Goal: Transaction & Acquisition: Purchase product/service

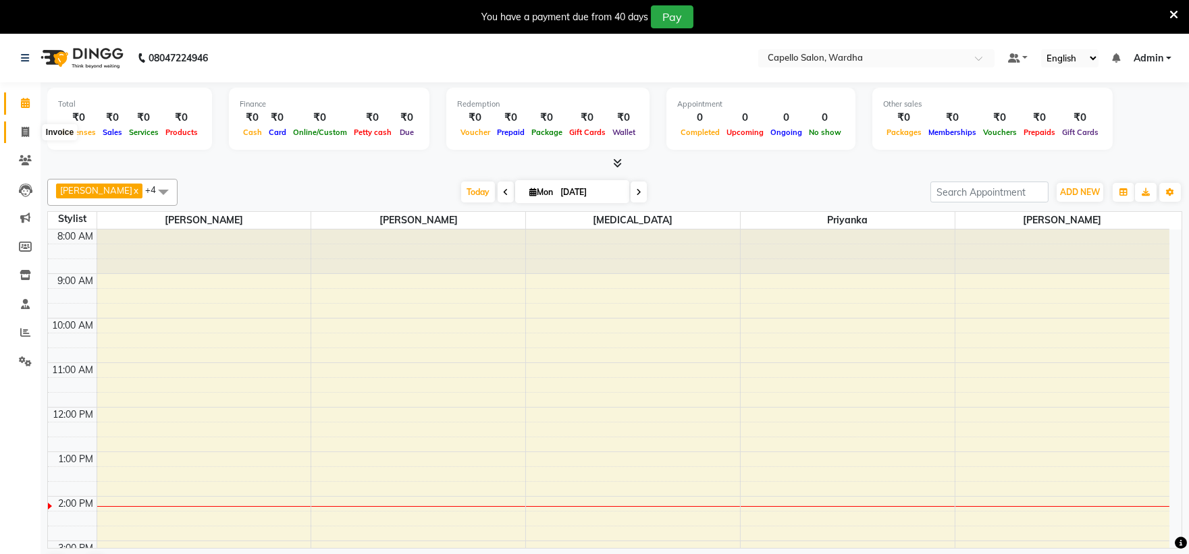
click at [30, 127] on span at bounding box center [26, 133] width 24 height 16
select select "service"
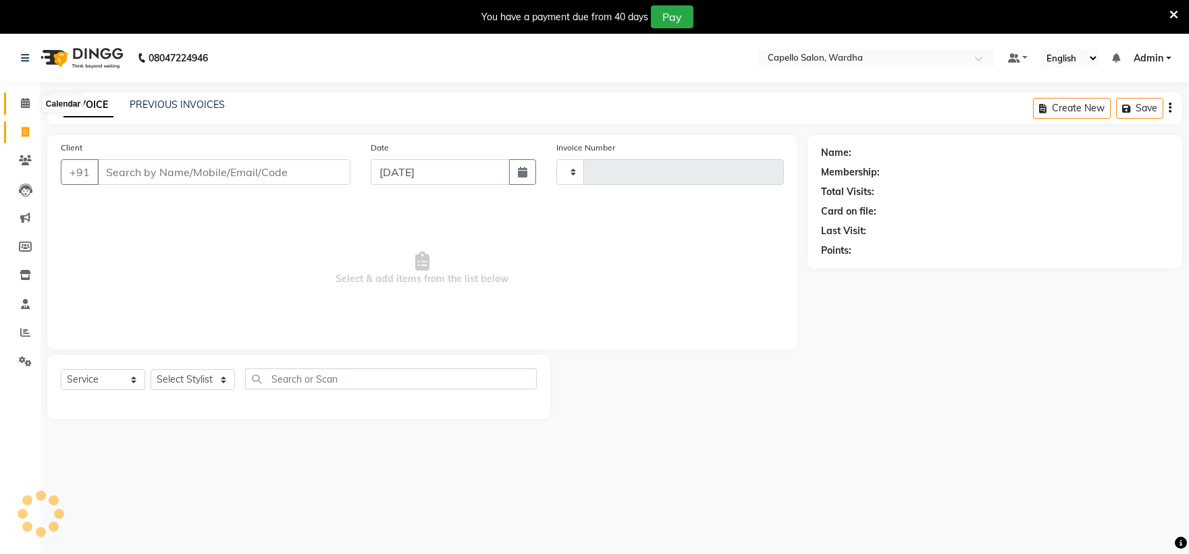
drag, startPoint x: 14, startPoint y: 105, endPoint x: 22, endPoint y: 111, distance: 9.7
click at [15, 105] on span at bounding box center [26, 104] width 24 height 16
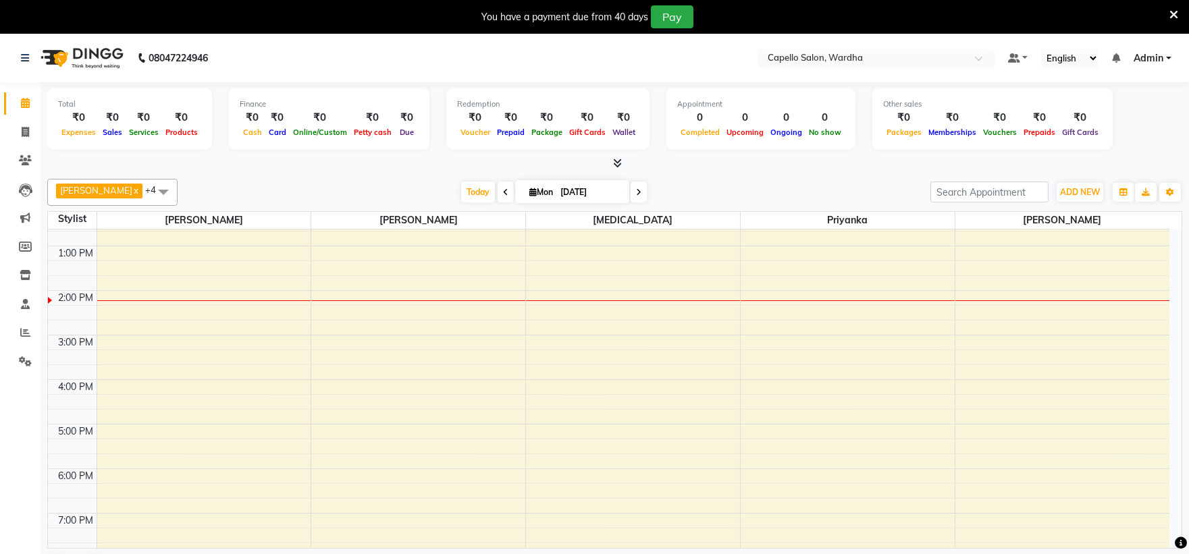
scroll to position [112, 0]
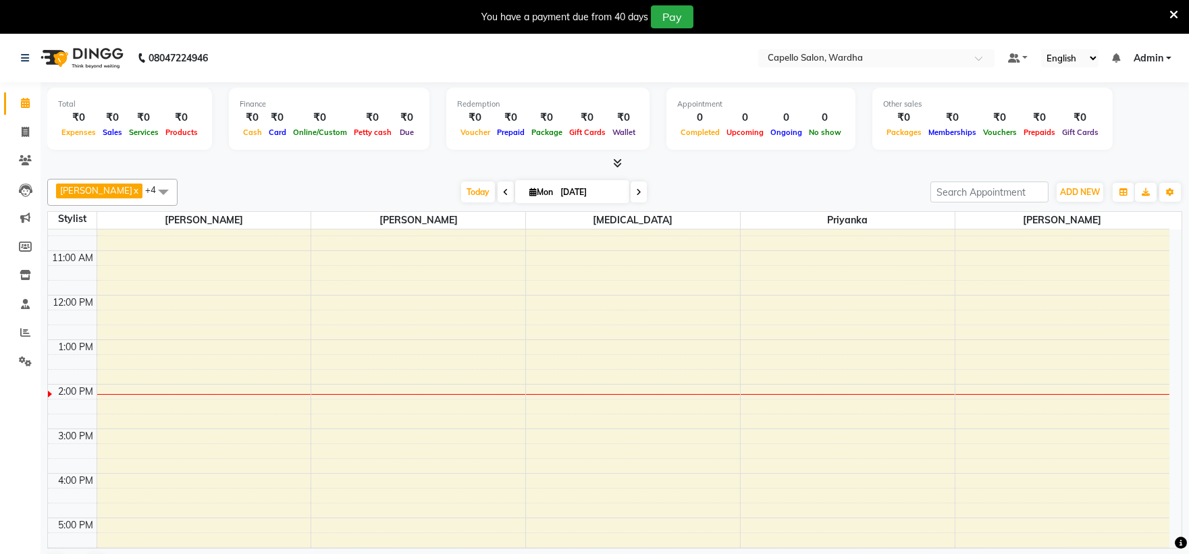
click at [578, 414] on div "8:00 AM 9:00 AM 10:00 AM 11:00 AM 12:00 PM 1:00 PM 2:00 PM 3:00 PM 4:00 PM 5:00…" at bounding box center [609, 407] width 1122 height 579
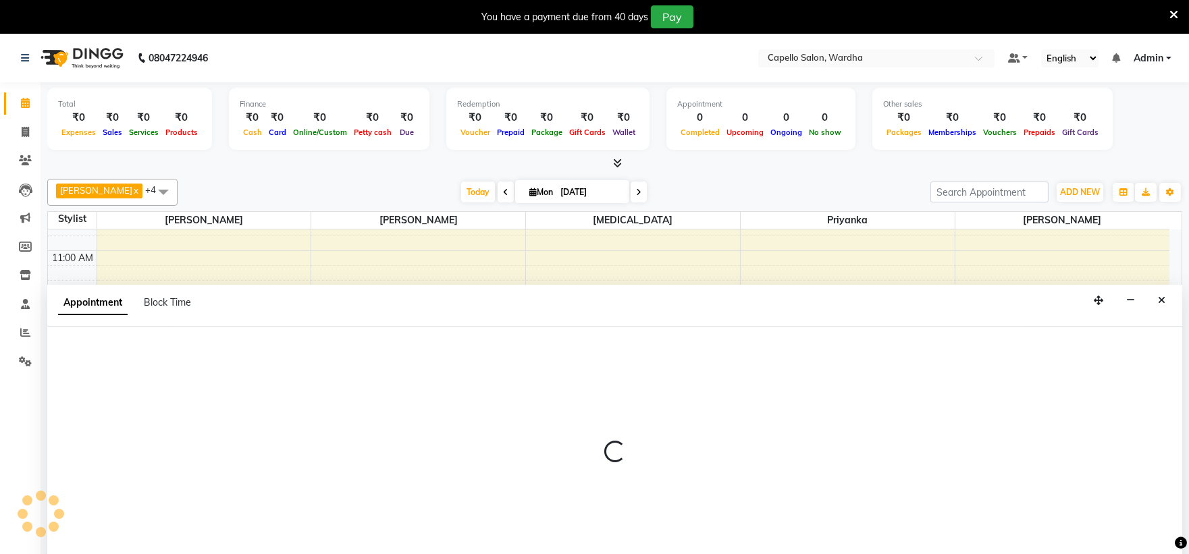
select select "48634"
select select "tentative"
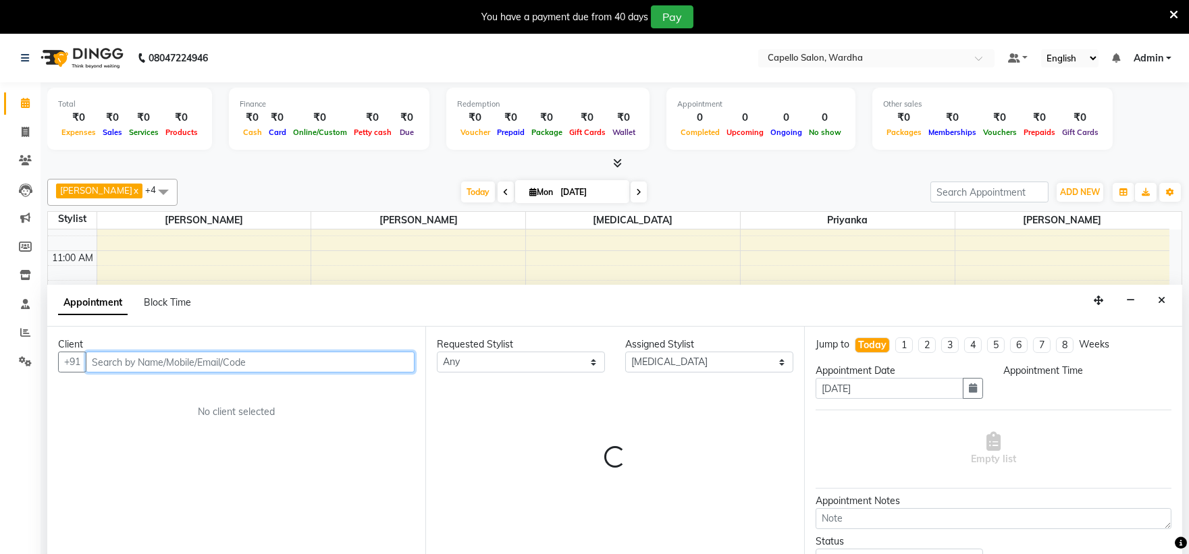
select select "855"
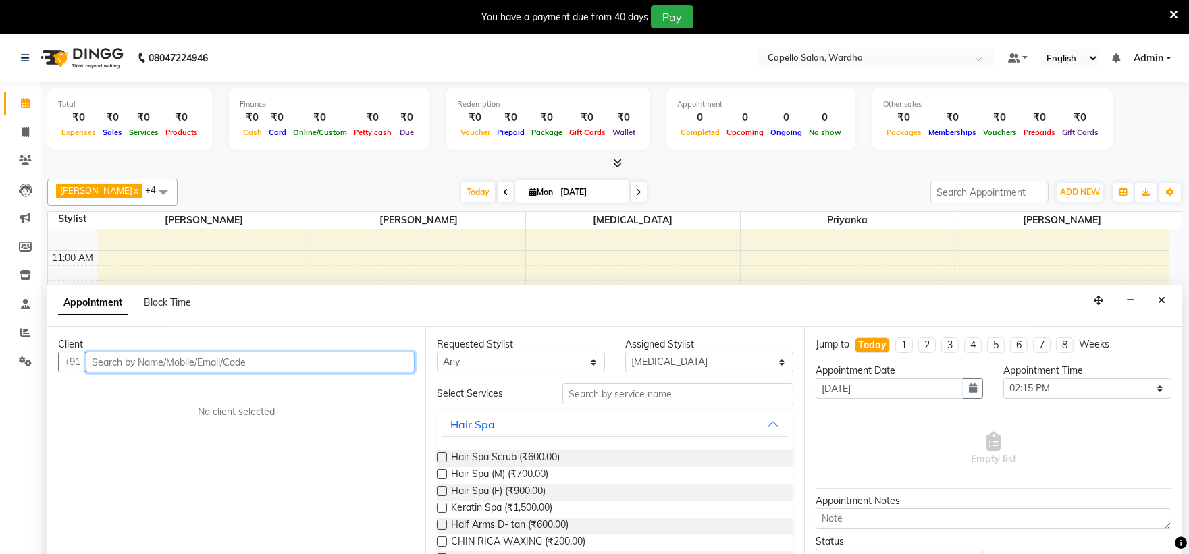
scroll to position [34, 0]
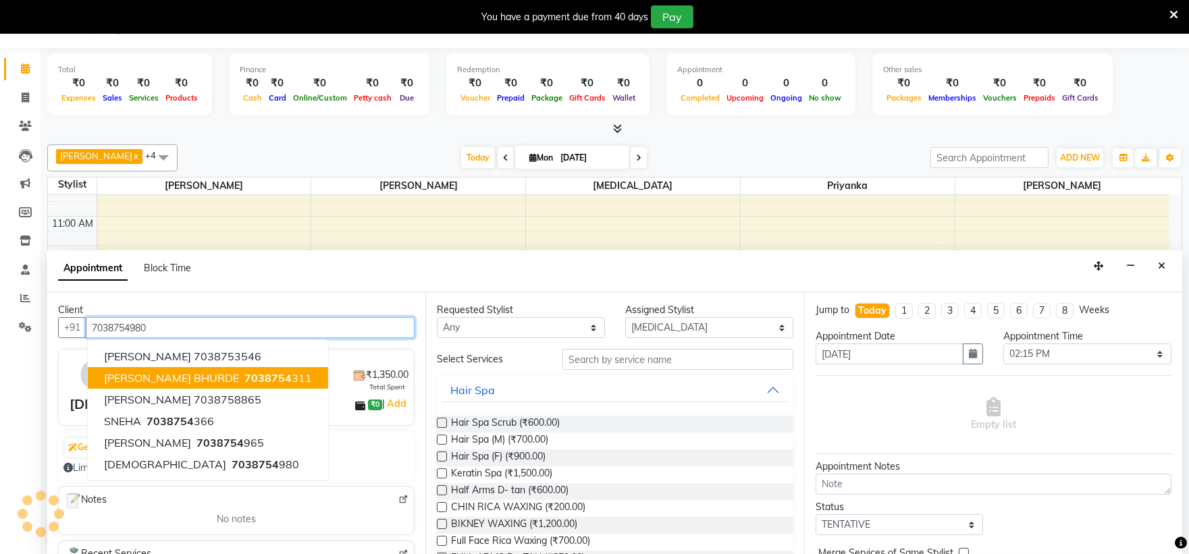
type input "7038754980"
click at [331, 446] on div "Generate AI Insights BETA" at bounding box center [236, 448] width 346 height 22
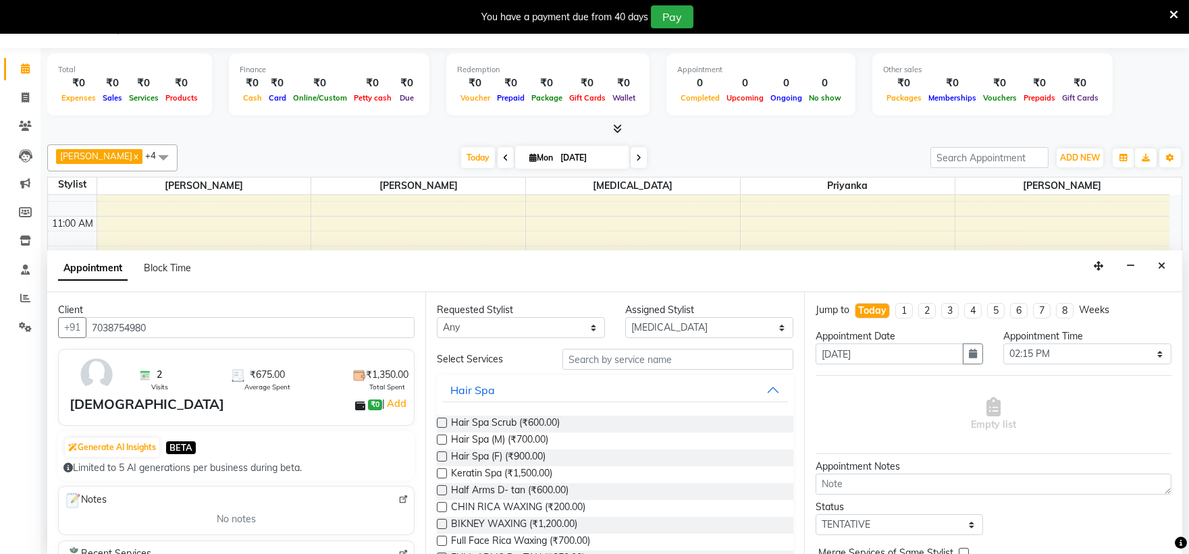
click at [601, 347] on div "Requested Stylist Any Admin [PERSON_NAME] [MEDICAL_DATA] nitim [PERSON_NAME] [P…" at bounding box center [614, 423] width 378 height 262
click at [599, 360] on input "text" at bounding box center [678, 359] width 231 height 21
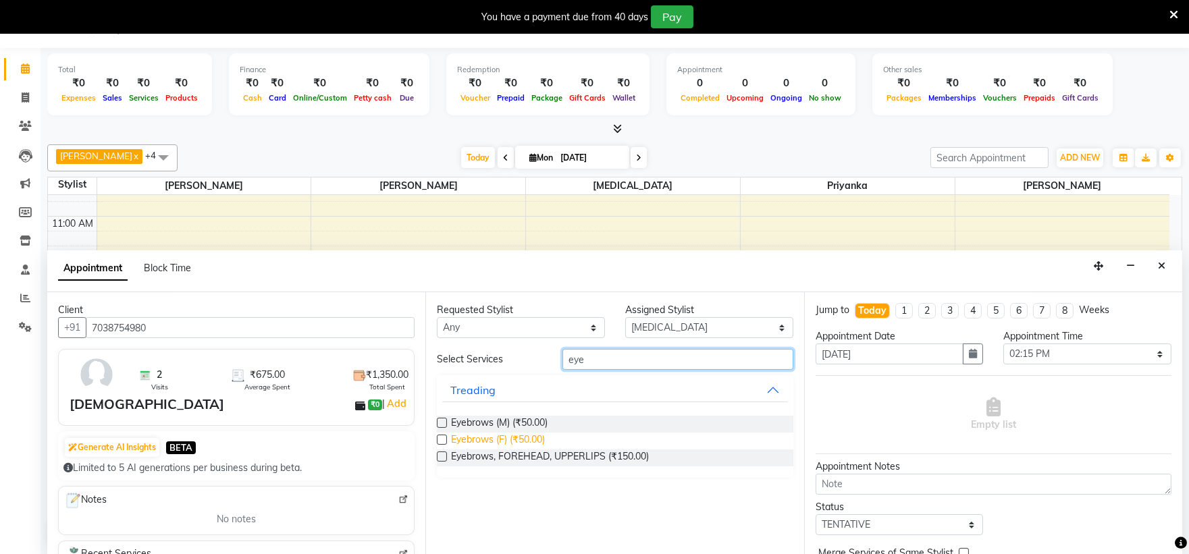
type input "eye"
click at [504, 438] on span "Eyebrows (F) (₹50.00)" at bounding box center [498, 441] width 94 height 17
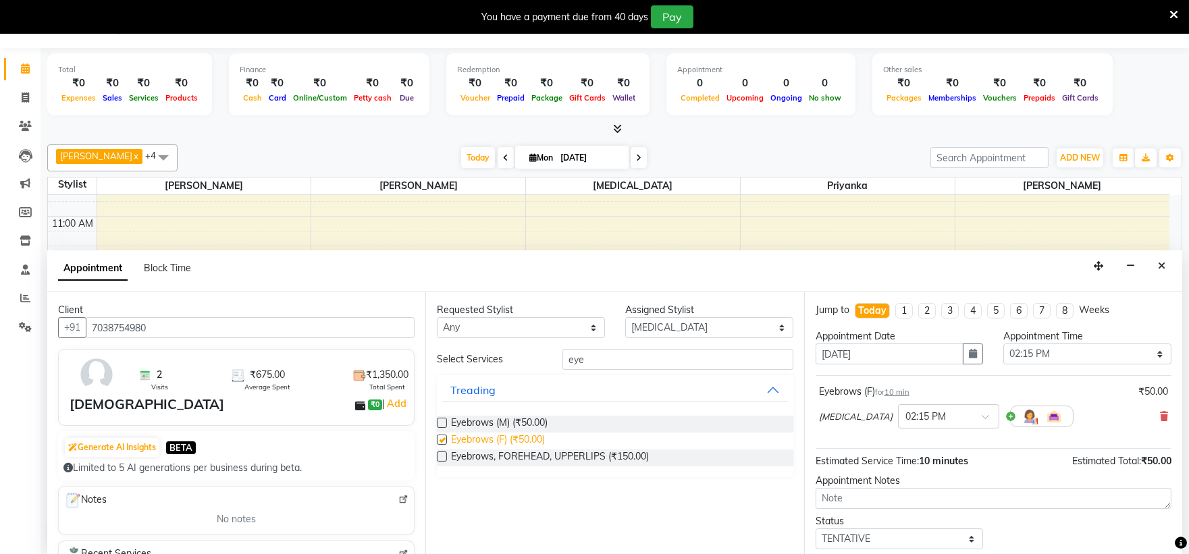
checkbox input "false"
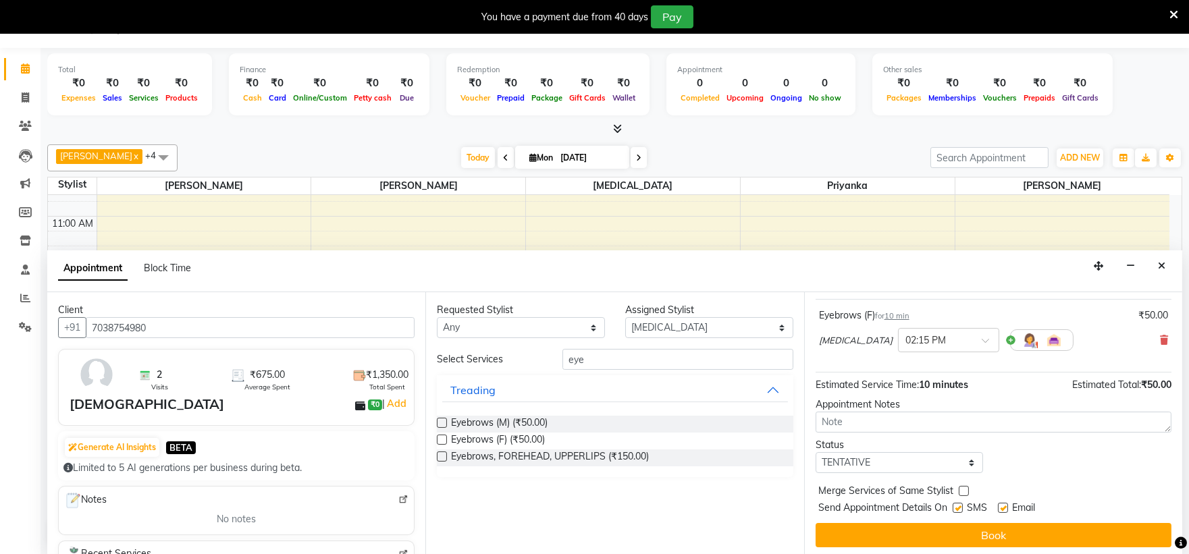
scroll to position [80, 0]
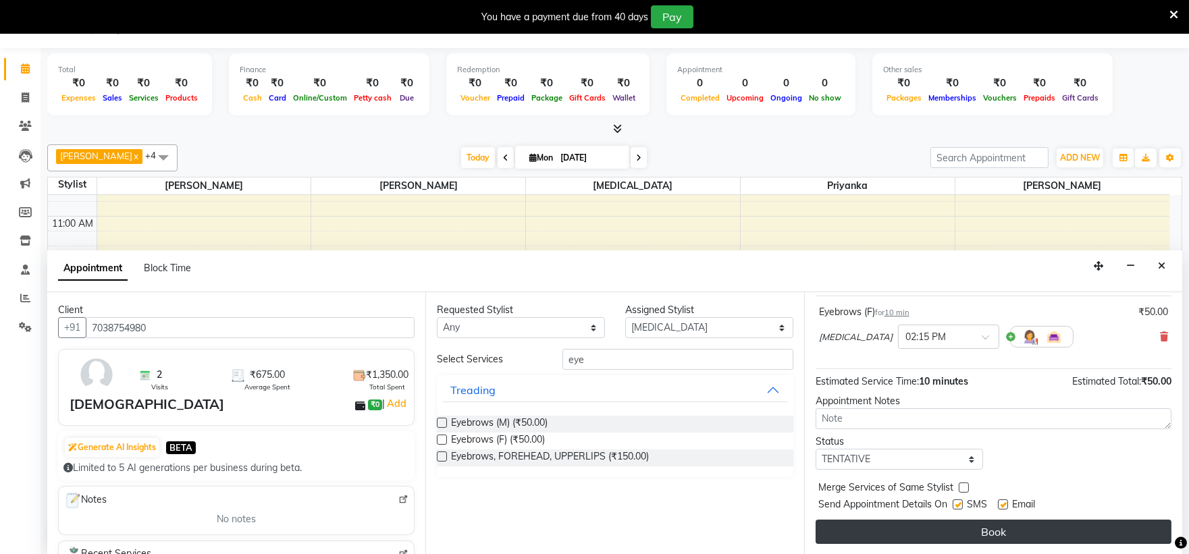
click at [1020, 534] on button "Book" at bounding box center [994, 532] width 356 height 24
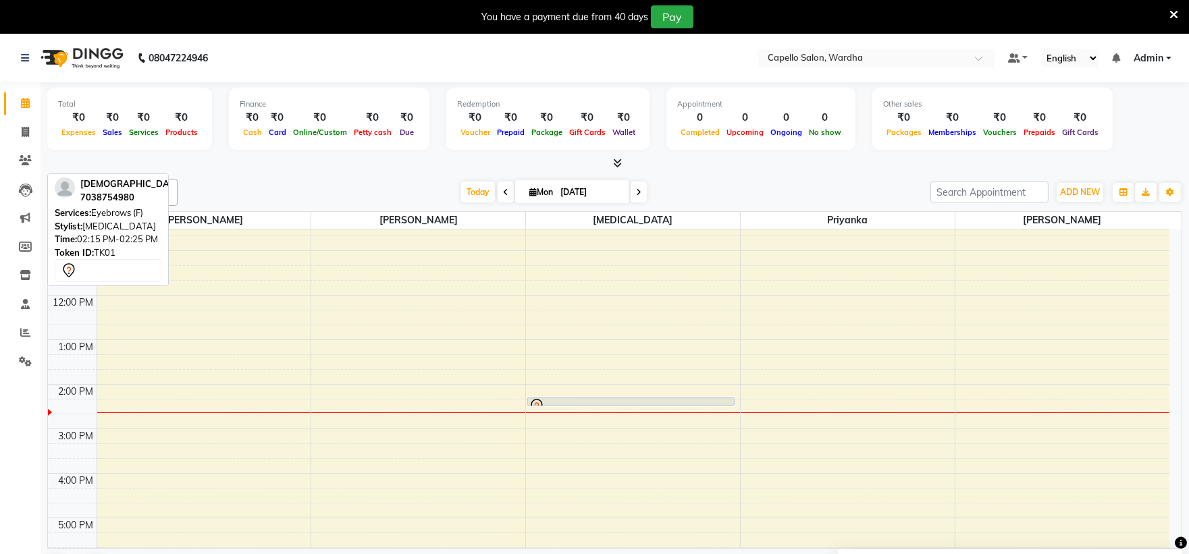
scroll to position [262, 0]
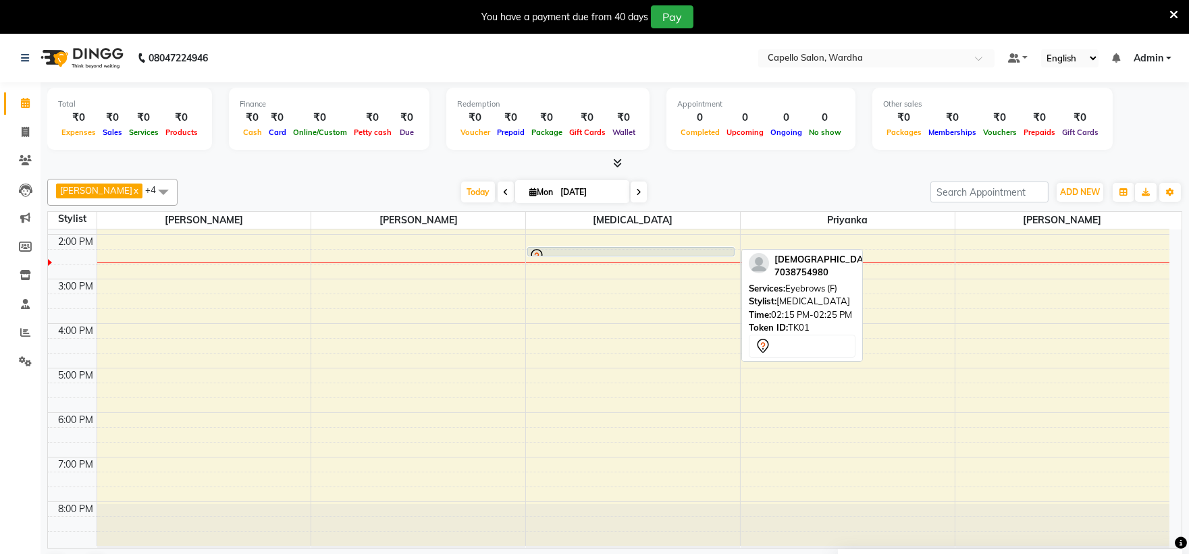
click at [606, 249] on div at bounding box center [631, 257] width 205 height 16
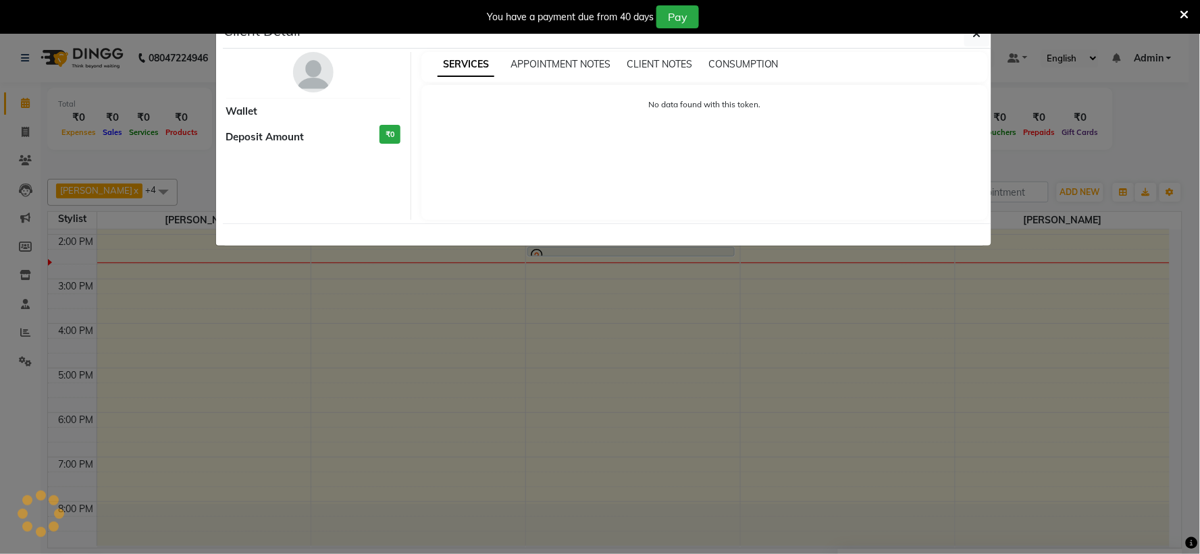
click at [685, 353] on ngb-modal-window "Client Detail Wallet Deposit Amount ₹0 SERVICES APPOINTMENT NOTES CLIENT NOTES …" at bounding box center [600, 277] width 1200 height 554
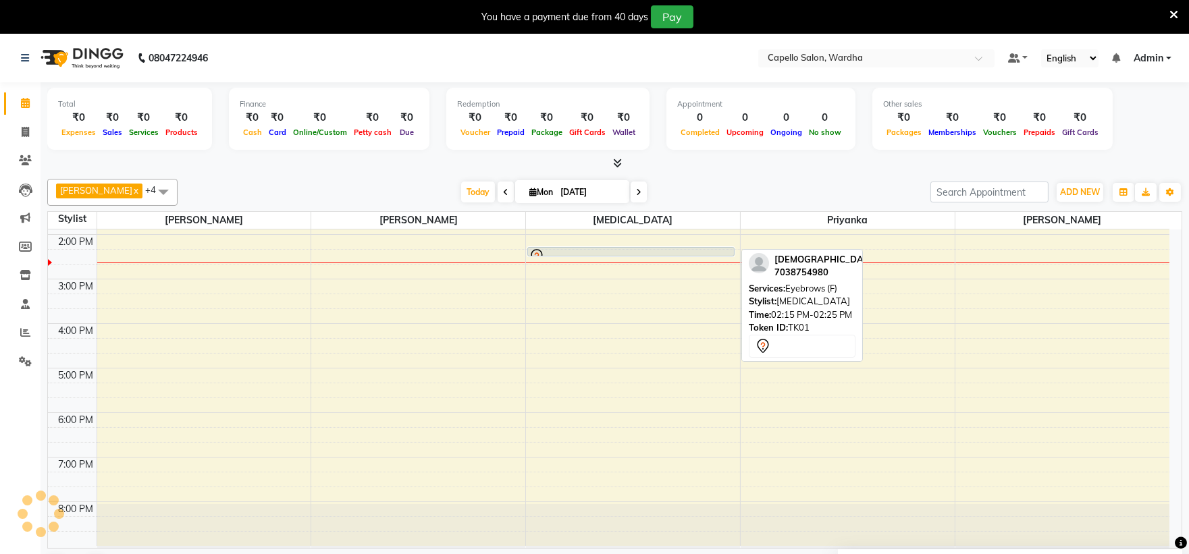
click at [654, 249] on div at bounding box center [631, 257] width 205 height 16
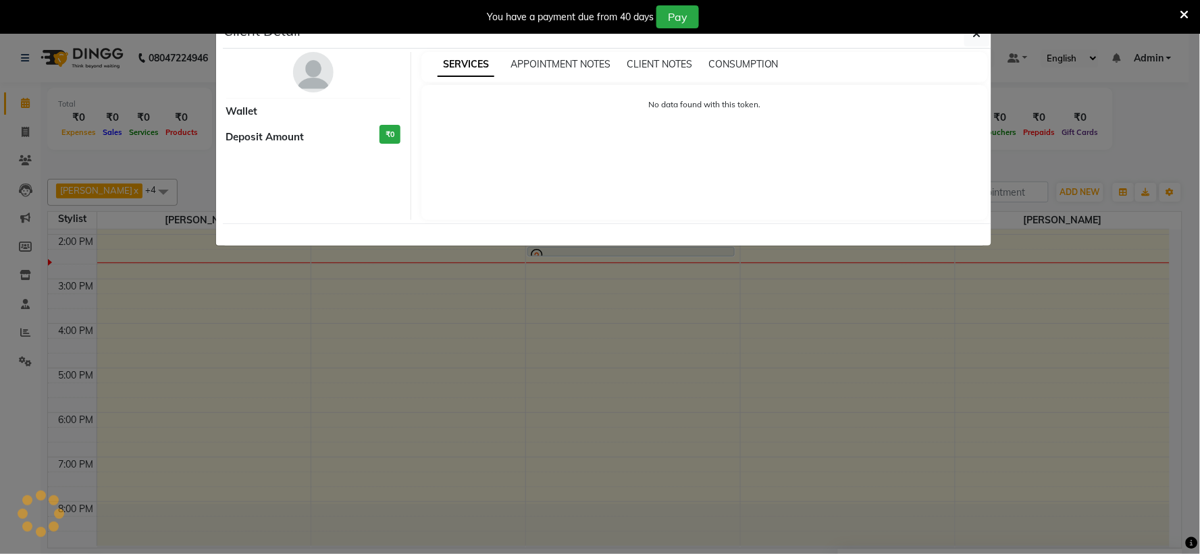
select select "7"
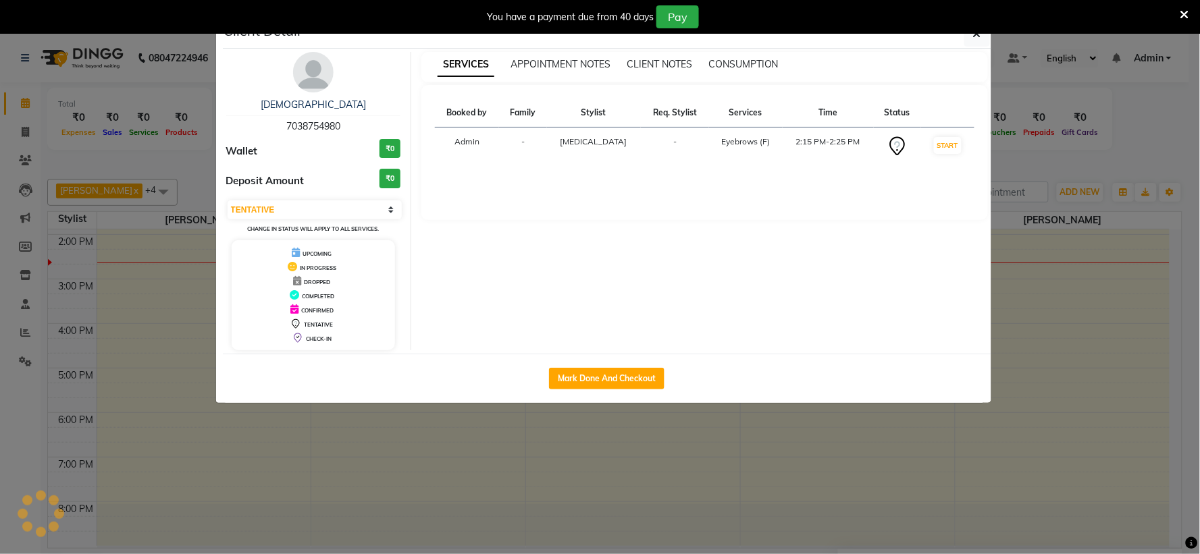
click at [737, 109] on th "Services" at bounding box center [746, 113] width 74 height 29
click at [615, 383] on button "Mark Done And Checkout" at bounding box center [606, 379] width 115 height 22
select select "service"
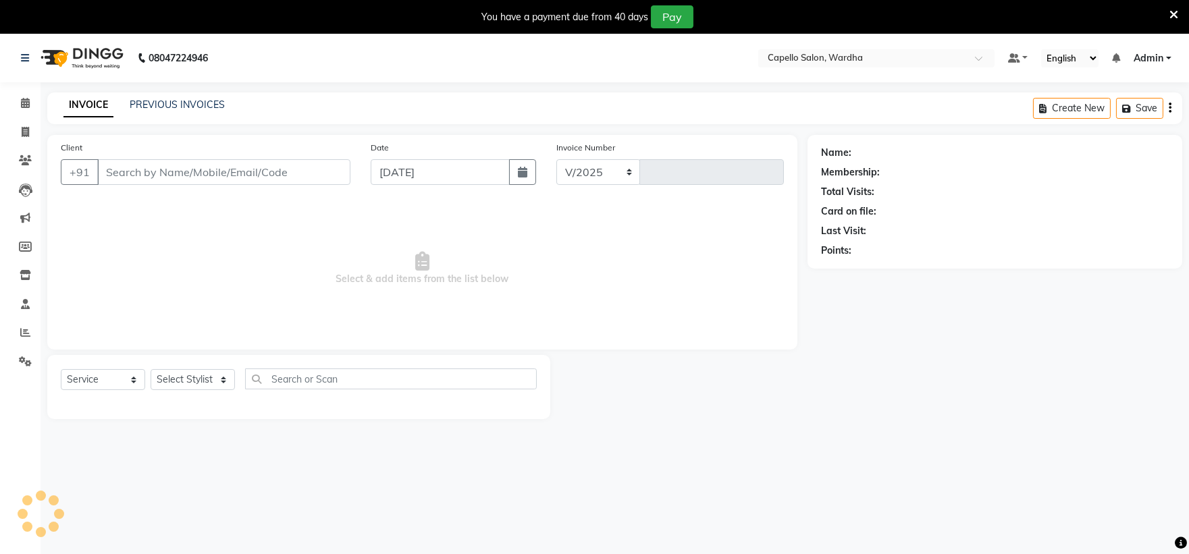
select select "4620"
type input "2060"
type input "7038754980"
select select "48634"
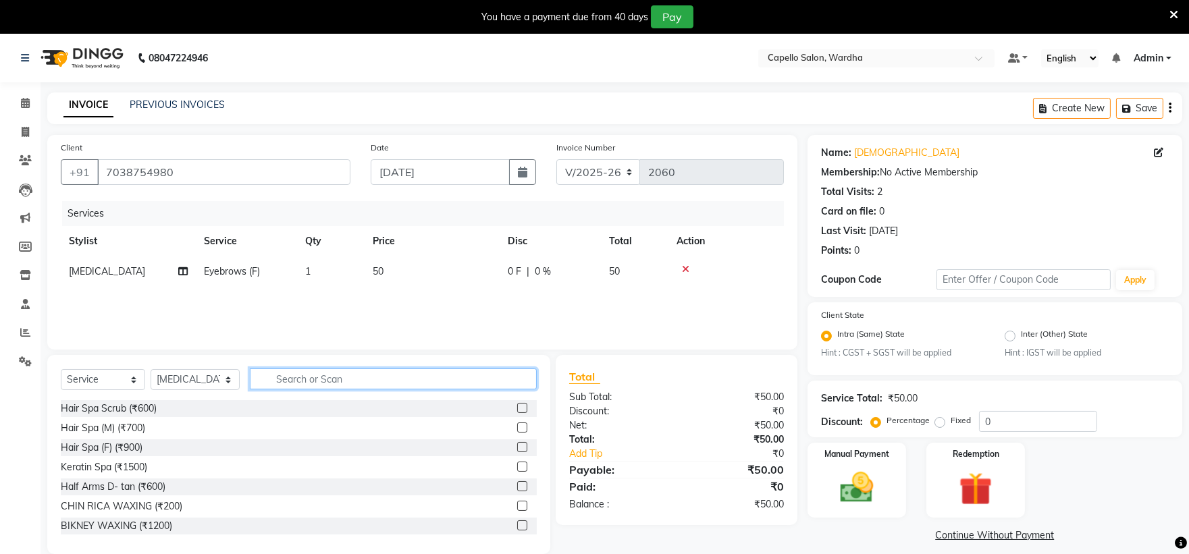
click at [425, 382] on input "text" at bounding box center [394, 379] width 288 height 21
click at [424, 265] on td "50" at bounding box center [432, 272] width 135 height 30
select select "48634"
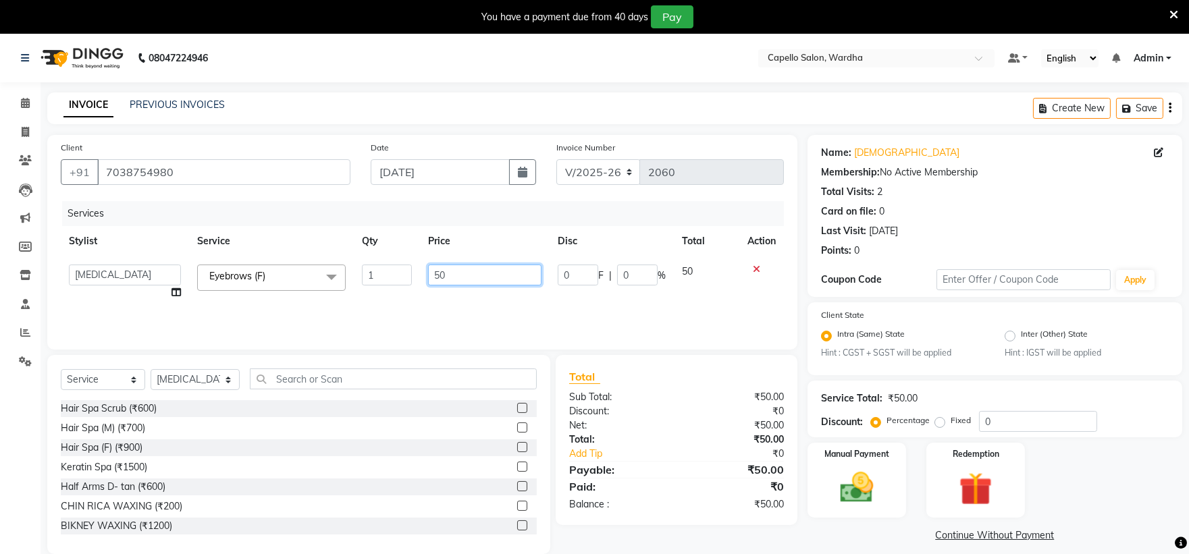
click at [500, 274] on input "50" at bounding box center [484, 275] width 113 height 21
type input "5"
type input "100"
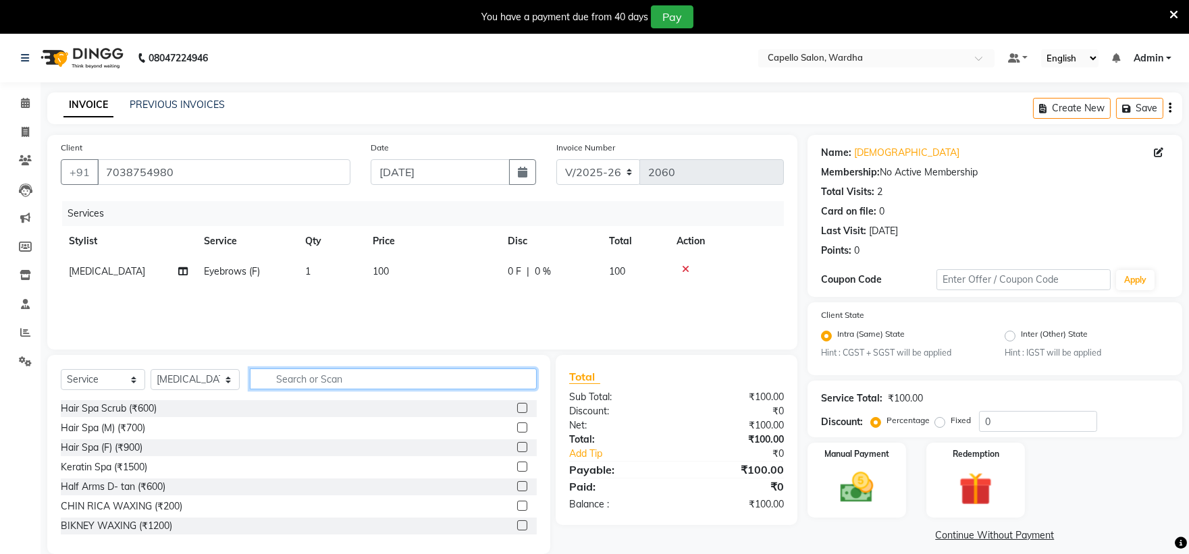
drag, startPoint x: 436, startPoint y: 375, endPoint x: 440, endPoint y: 382, distance: 7.9
click at [440, 378] on input "text" at bounding box center [394, 379] width 288 height 21
type input "r"
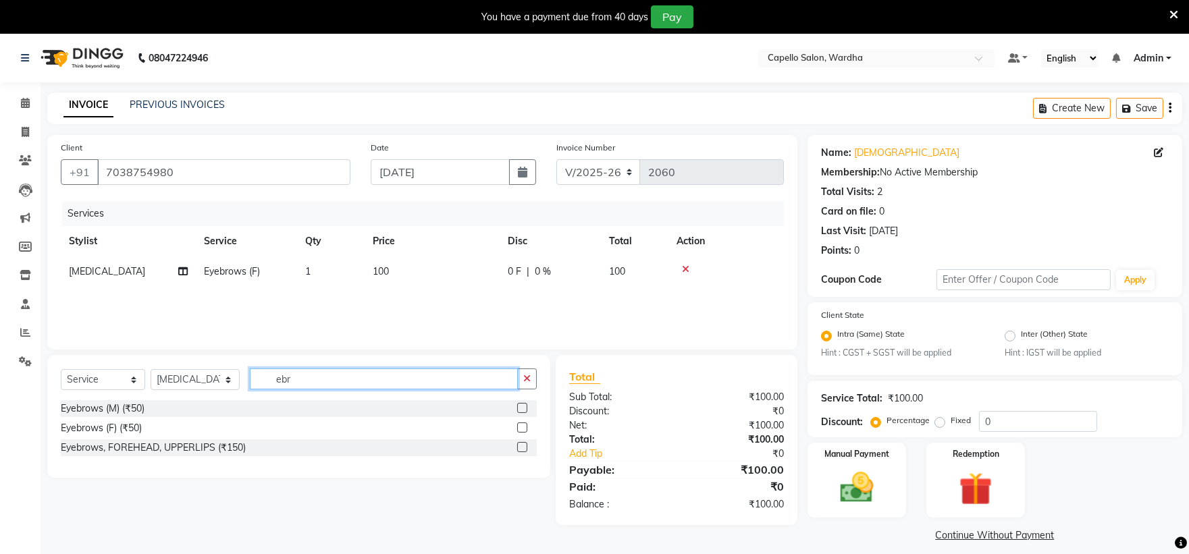
type input "ebr"
click at [251, 446] on div "Eyebrows, FOREHEAD, UPPERLIPS (₹150)" at bounding box center [299, 448] width 476 height 17
click at [525, 446] on label at bounding box center [522, 447] width 10 height 10
click at [525, 446] on input "checkbox" at bounding box center [521, 448] width 9 height 9
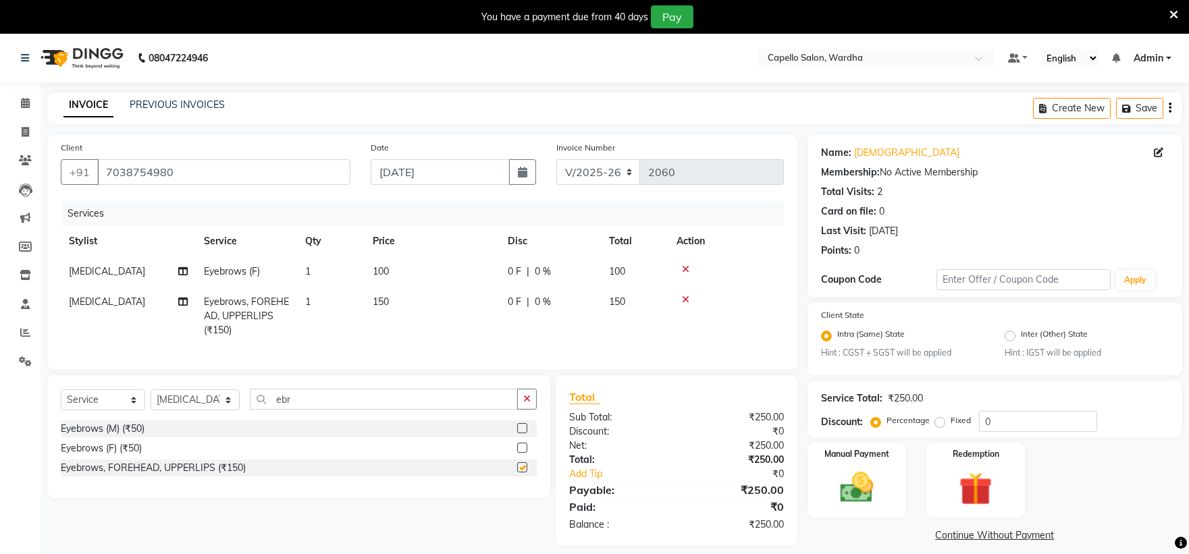
checkbox input "false"
click at [93, 305] on span "[MEDICAL_DATA]" at bounding box center [107, 302] width 76 height 12
select select "48634"
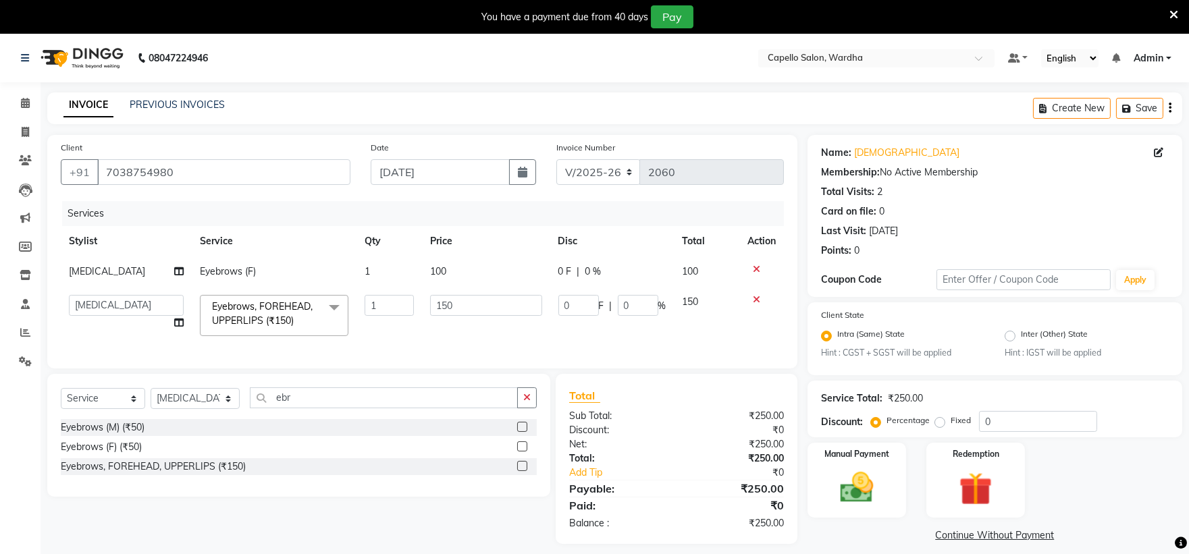
click at [184, 328] on td "Admin [PERSON_NAME] [PERSON_NAME] nitim [PERSON_NAME] [PERSON_NAME] mahadure [P…" at bounding box center [126, 315] width 131 height 57
click at [174, 321] on icon at bounding box center [178, 322] width 9 height 9
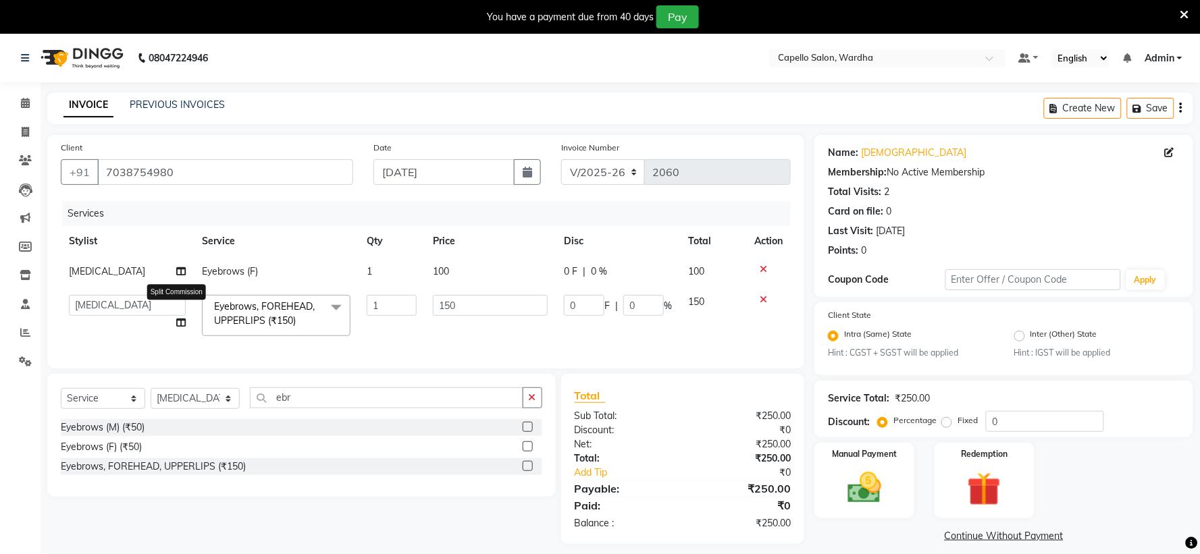
select select "48634"
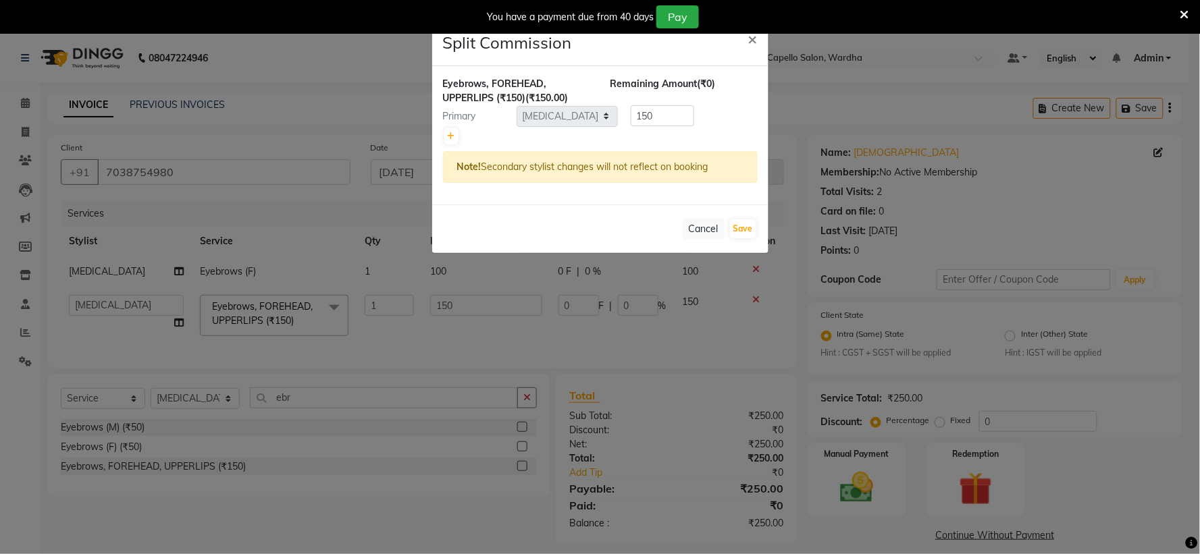
click at [119, 302] on ngb-modal-window "Split Commission × Eyebrows, FOREHEAD, UPPERLIPS (₹150) (₹150.00) Remaining Amo…" at bounding box center [600, 277] width 1200 height 554
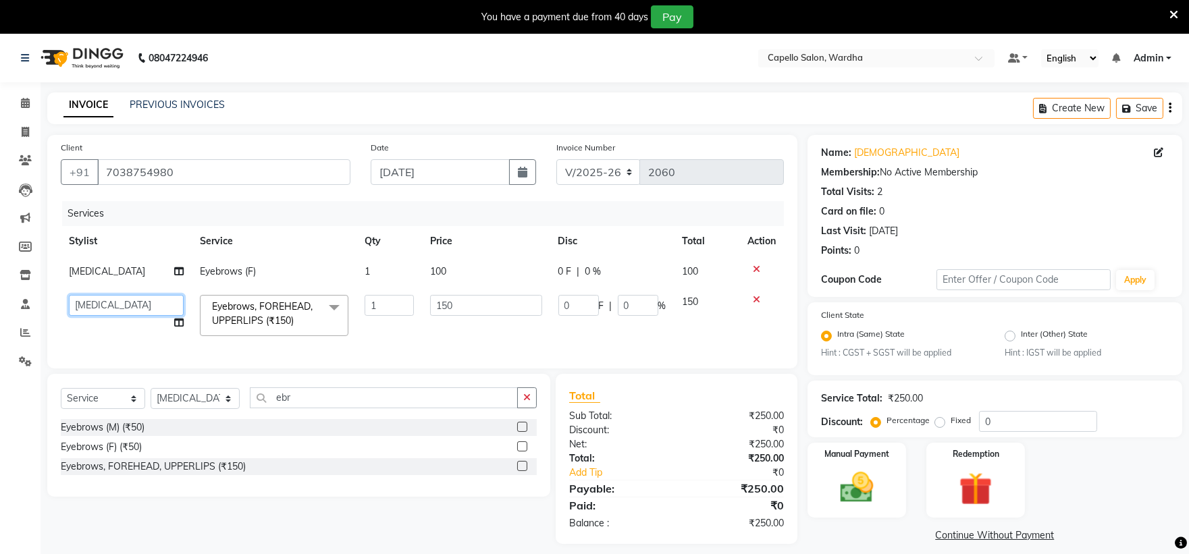
click at [88, 306] on select "Admin [PERSON_NAME] [PERSON_NAME] nitim [PERSON_NAME] [PERSON_NAME] mahadure [P…" at bounding box center [126, 305] width 115 height 21
select select "61287"
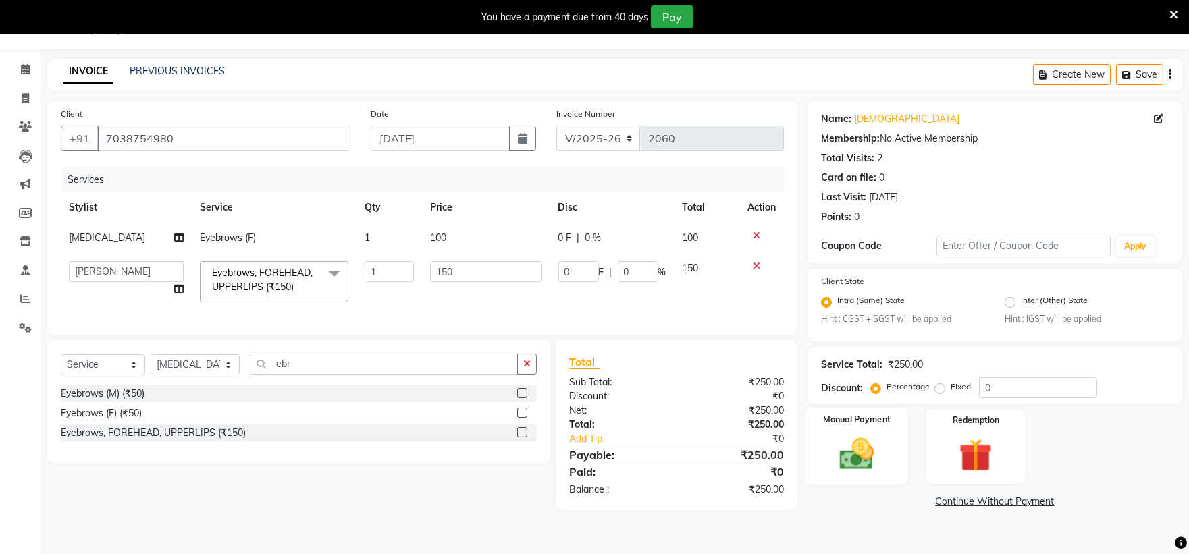
click at [872, 458] on img at bounding box center [857, 455] width 56 height 40
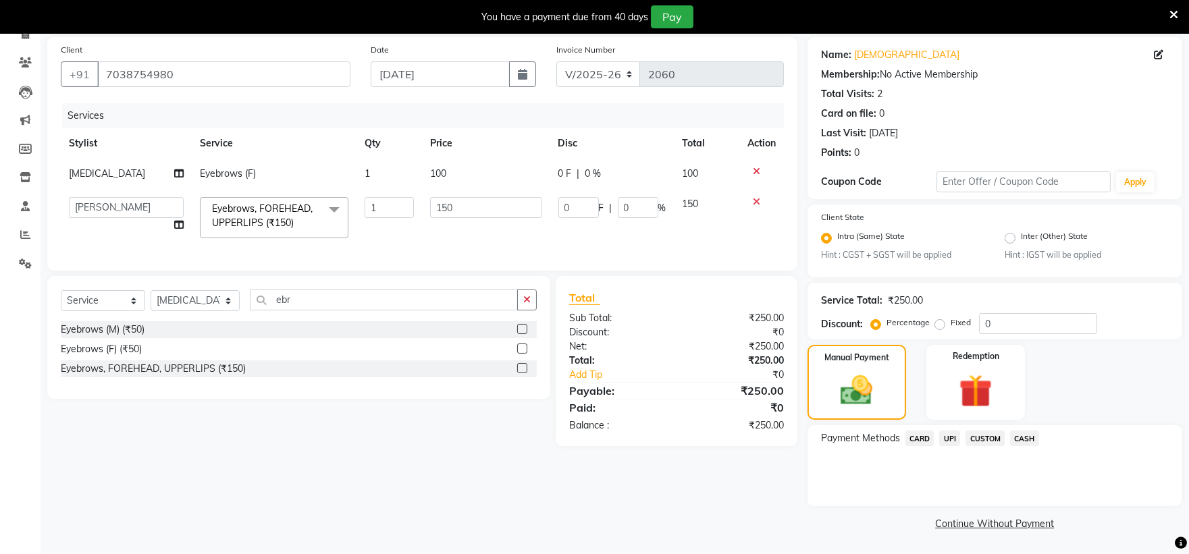
click at [1022, 435] on span "CASH" at bounding box center [1024, 439] width 29 height 16
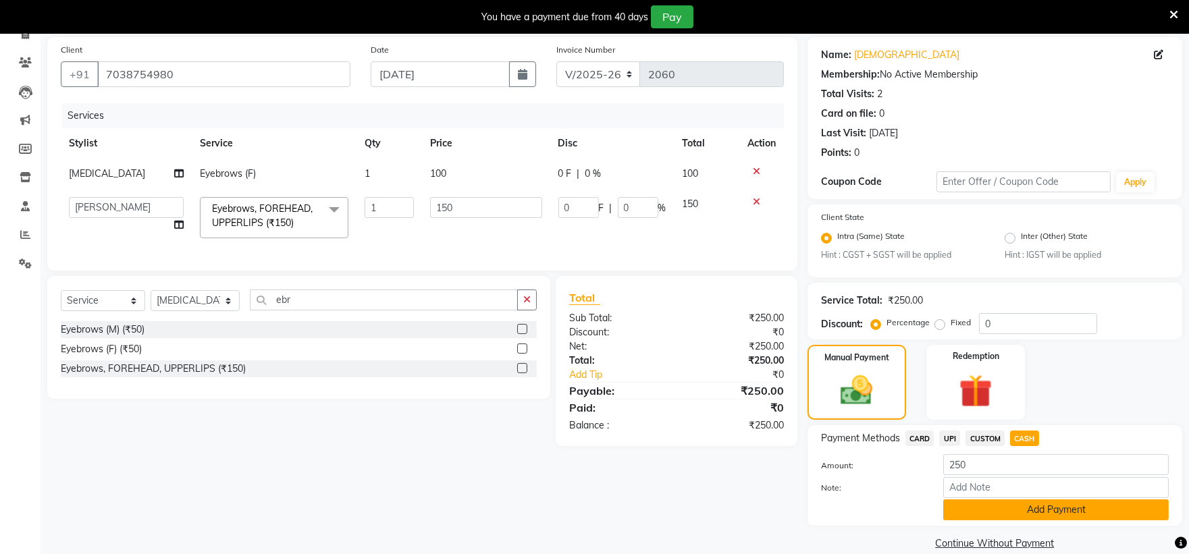
scroll to position [118, 0]
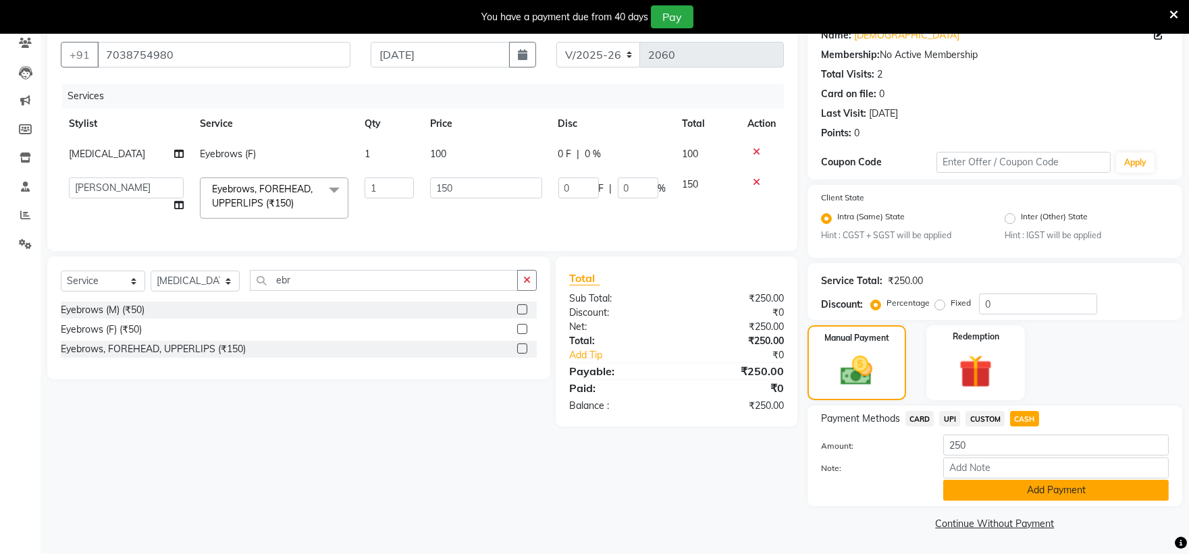
click at [1077, 490] on button "Add Payment" at bounding box center [1056, 490] width 226 height 21
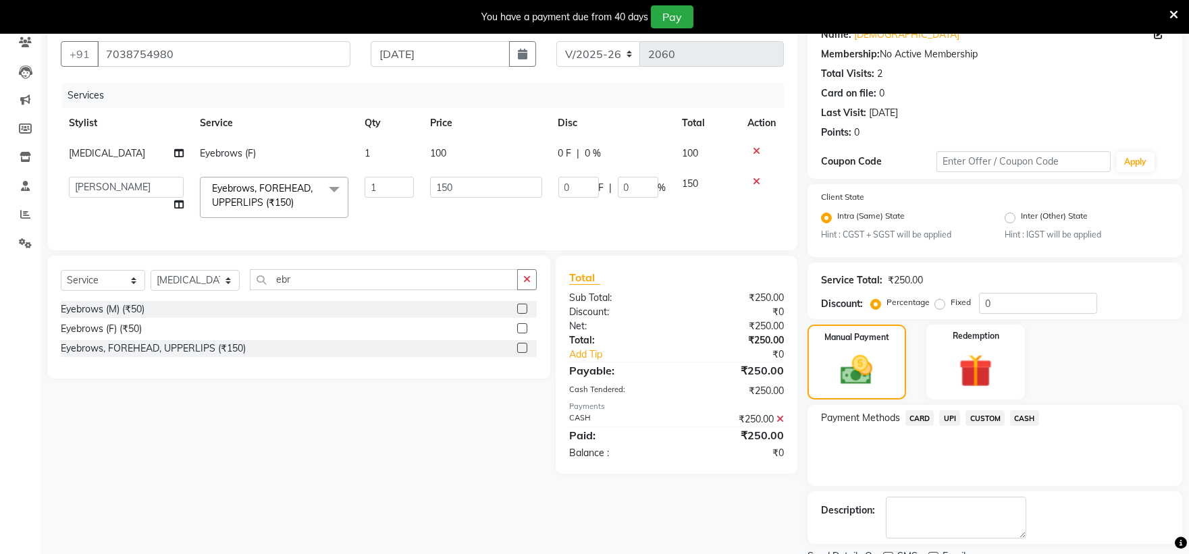
scroll to position [174, 0]
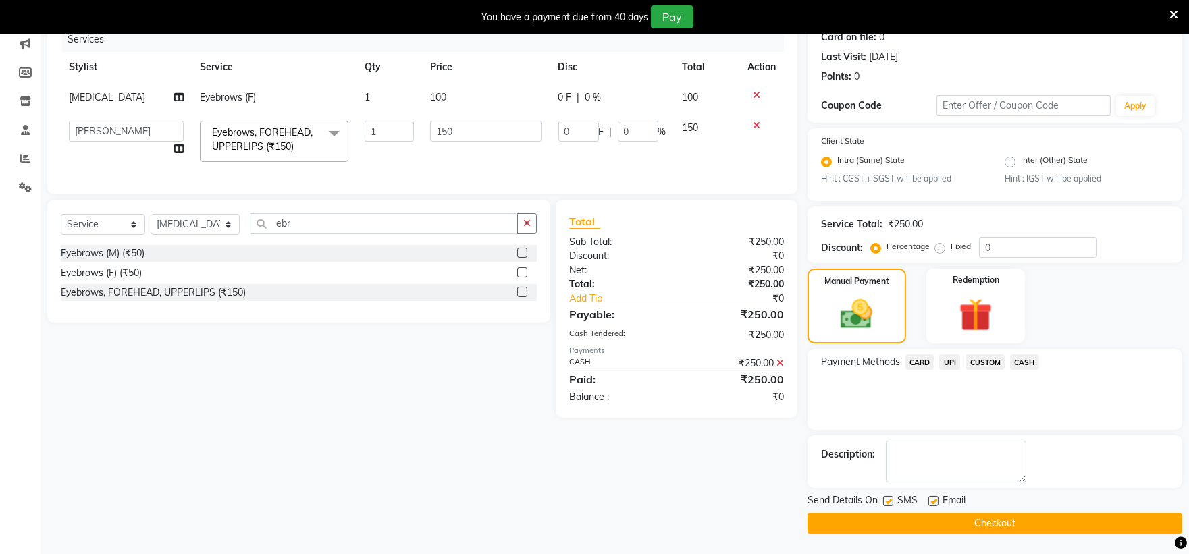
click at [1048, 521] on button "Checkout" at bounding box center [995, 523] width 375 height 21
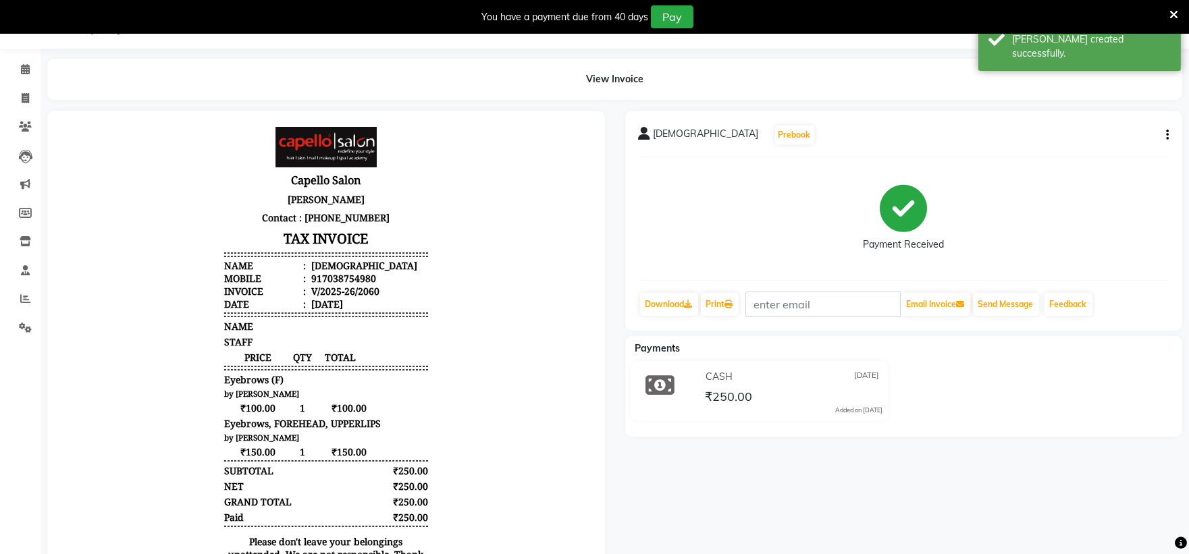
scroll to position [10, 0]
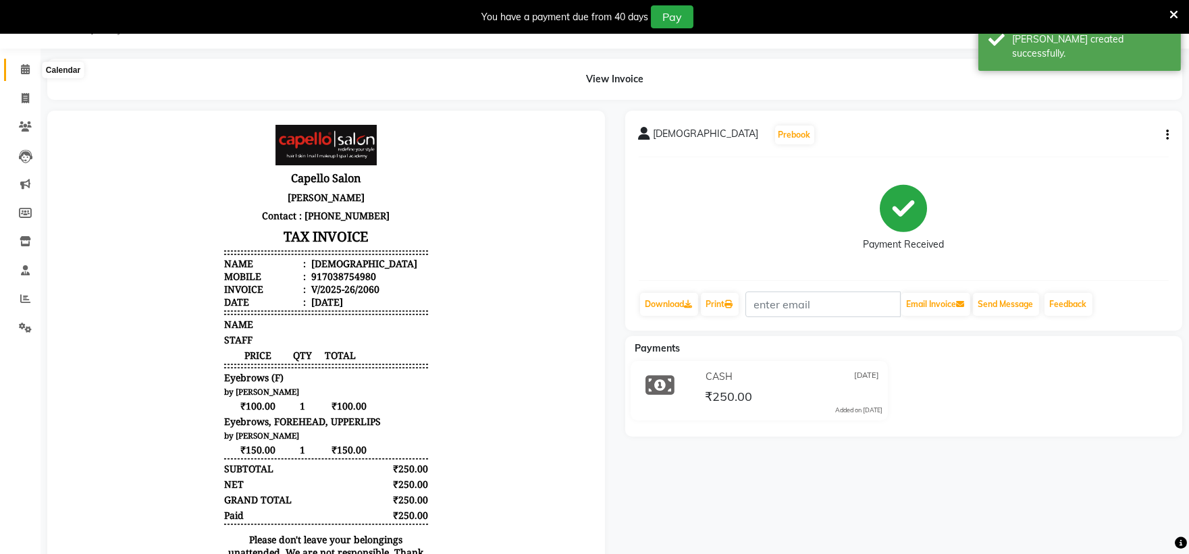
click at [31, 72] on span at bounding box center [26, 70] width 24 height 16
